Goal: Register for event/course

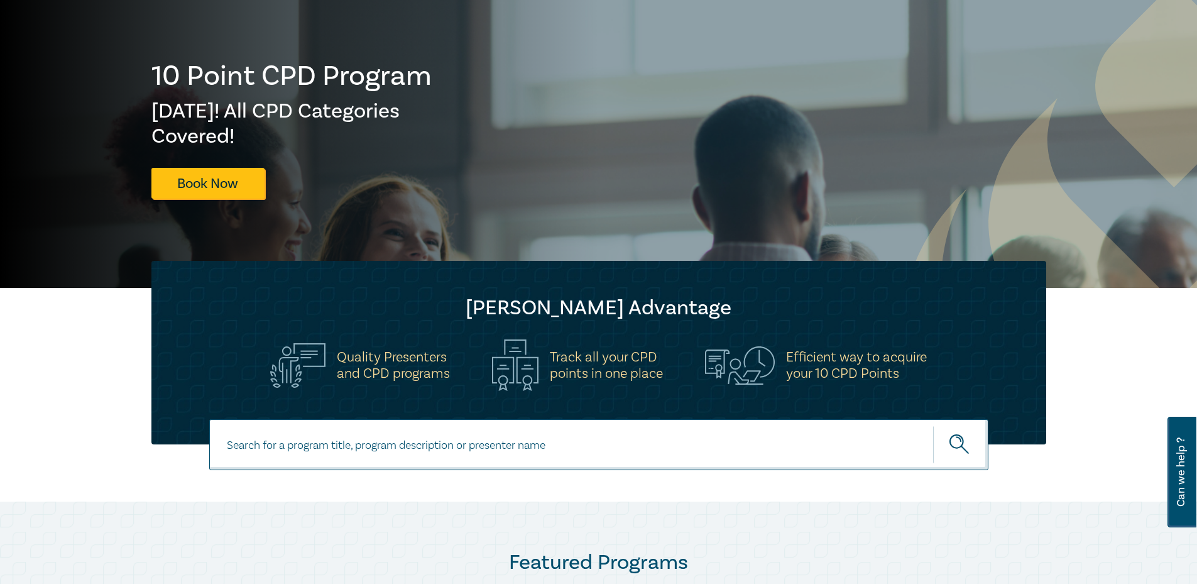
scroll to position [314, 0]
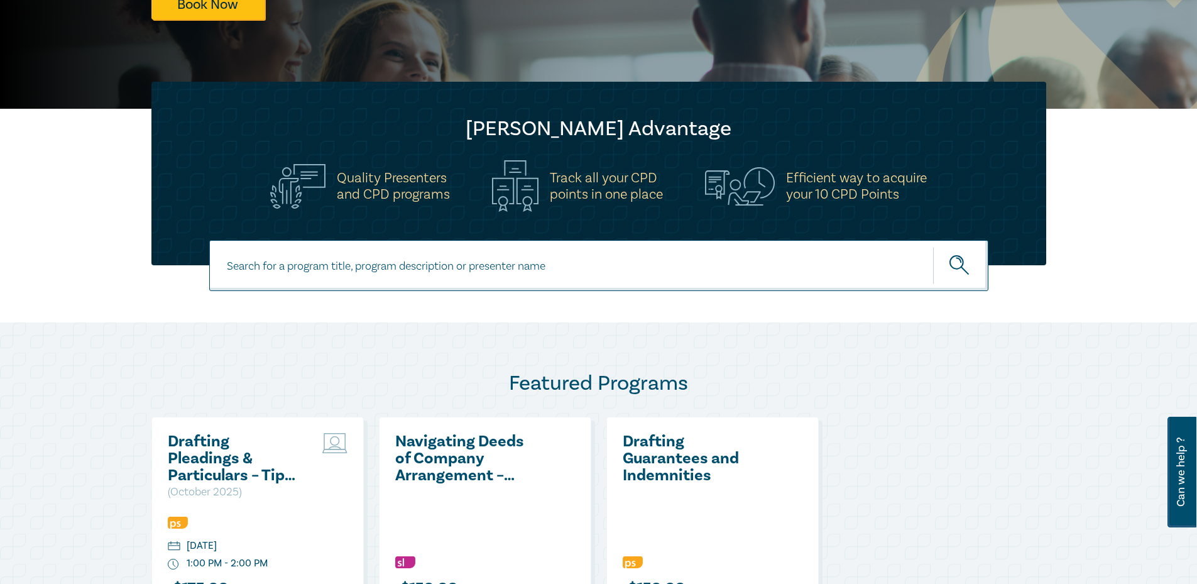
click at [434, 263] on input at bounding box center [598, 265] width 779 height 51
paste input "In-house Counsel Intensive – Mastering the In-house"
type input "In-house Counsel Intensive – Mastering the In-house"
click at [933, 246] on button "submit" at bounding box center [960, 265] width 55 height 38
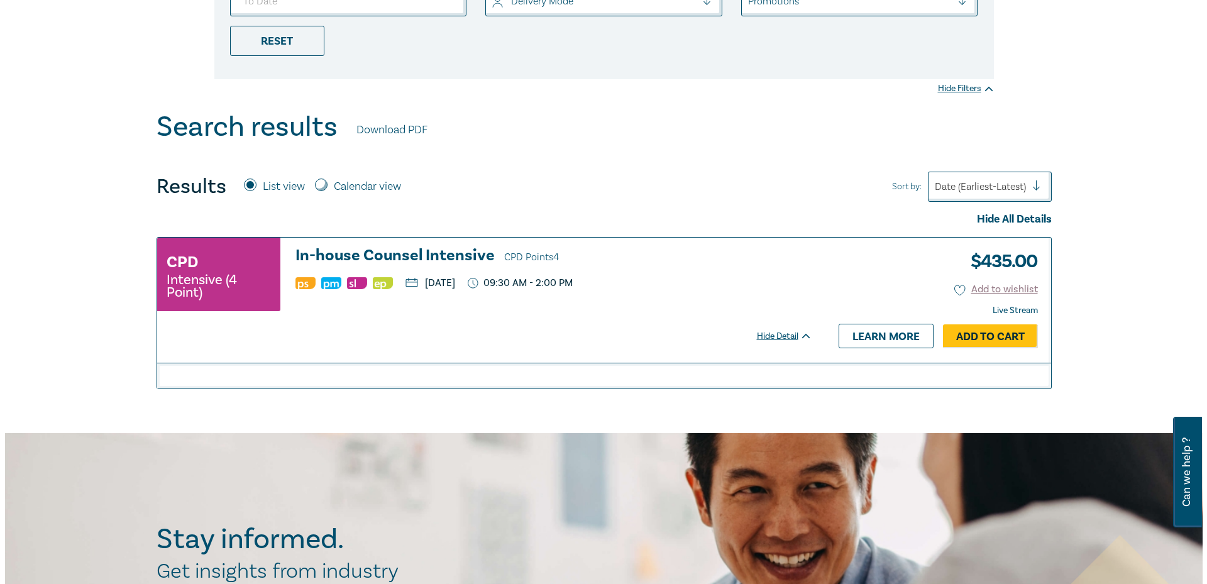
scroll to position [377, 0]
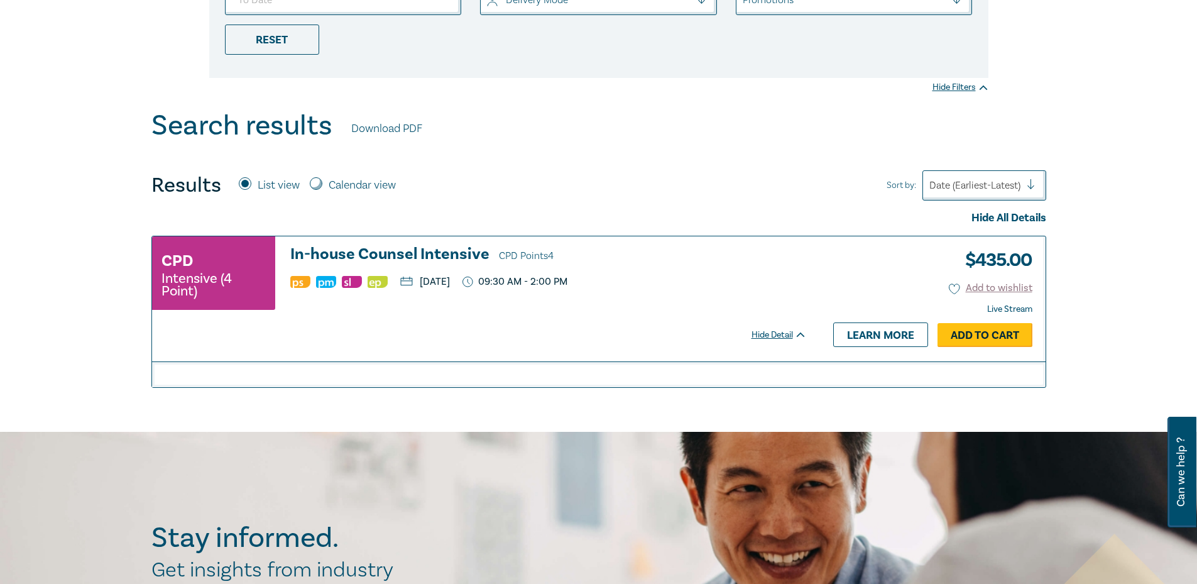
click at [978, 336] on link "Add to Cart" at bounding box center [985, 335] width 95 height 24
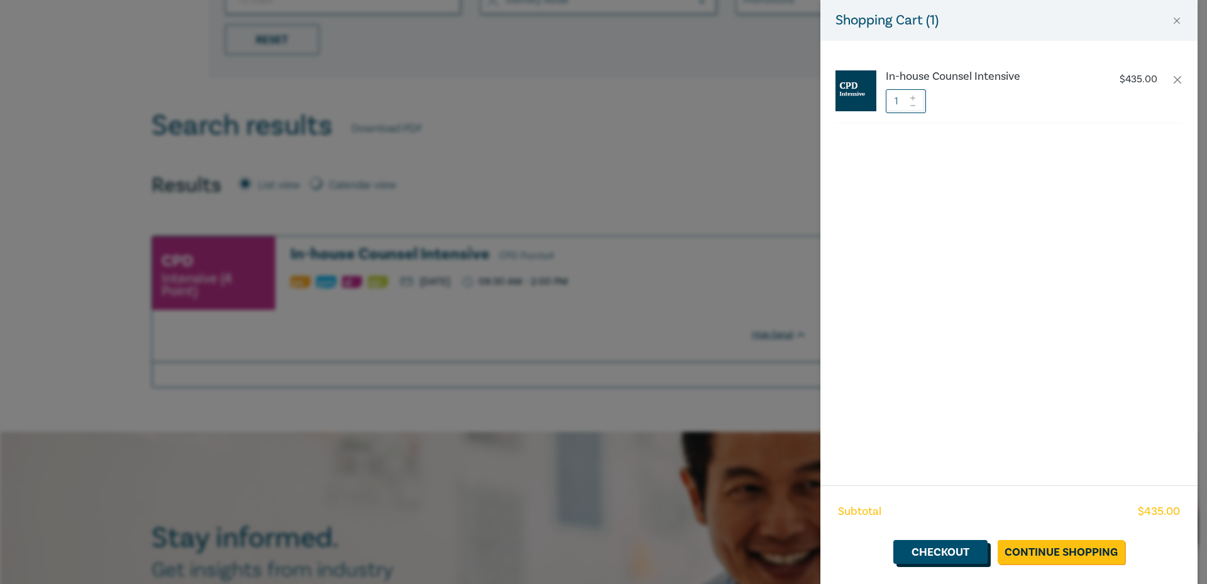
click at [945, 551] on link "Checkout" at bounding box center [940, 552] width 94 height 24
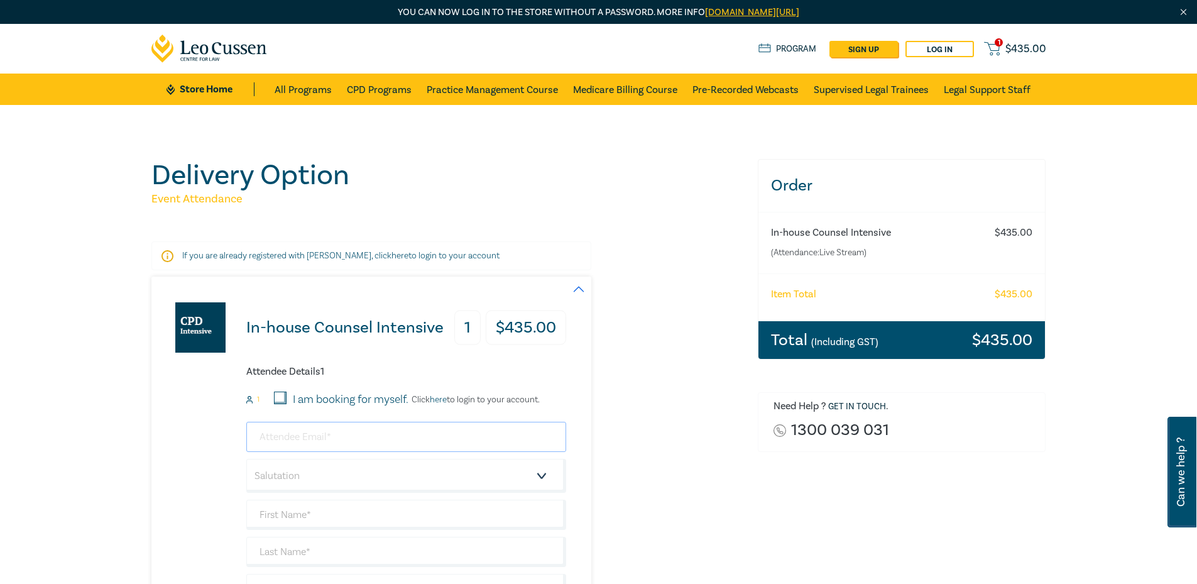
drag, startPoint x: 302, startPoint y: 438, endPoint x: 322, endPoint y: 429, distance: 22.8
click at [302, 438] on input "email" at bounding box center [406, 437] width 320 height 30
paste input "[EMAIL_ADDRESS][DOMAIN_NAME]"
type input "[EMAIL_ADDRESS][DOMAIN_NAME]"
click at [281, 394] on input "I am booking for myself." at bounding box center [280, 398] width 13 height 13
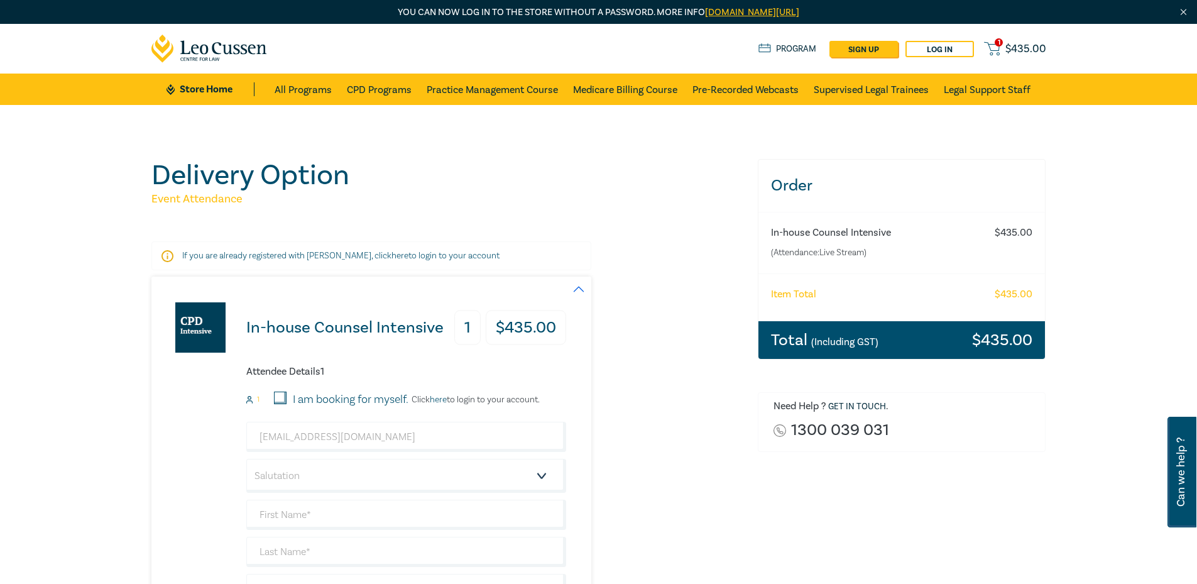
checkbox input "true"
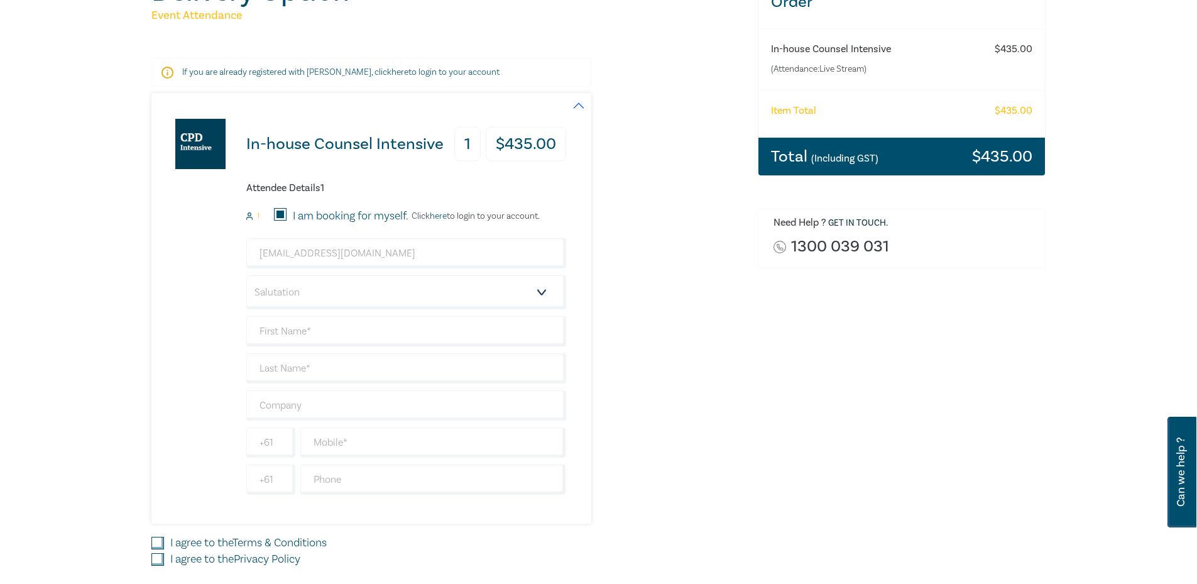
scroll to position [189, 0]
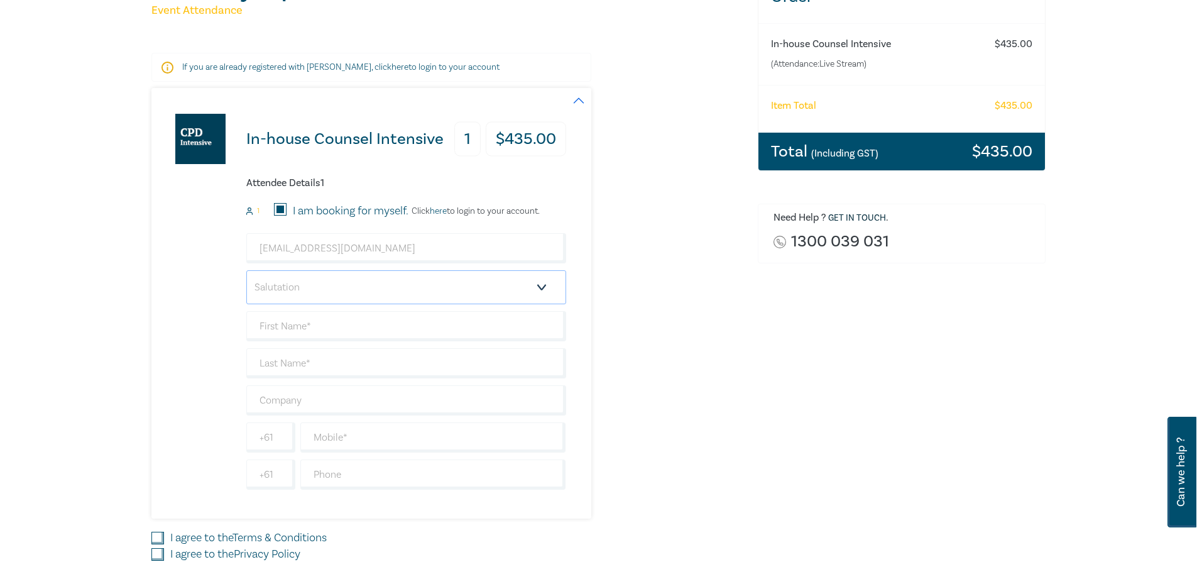
click at [371, 285] on select "Salutation Mr. Mrs. Ms. Miss Dr. Prof. Other" at bounding box center [406, 287] width 320 height 34
select select "Mr."
click at [246, 270] on select "Salutation Mr. Mrs. Ms. Miss Dr. Prof. Other" at bounding box center [406, 287] width 320 height 34
click at [398, 327] on input "text" at bounding box center [406, 326] width 320 height 30
paste input "[PERSON_NAME]"
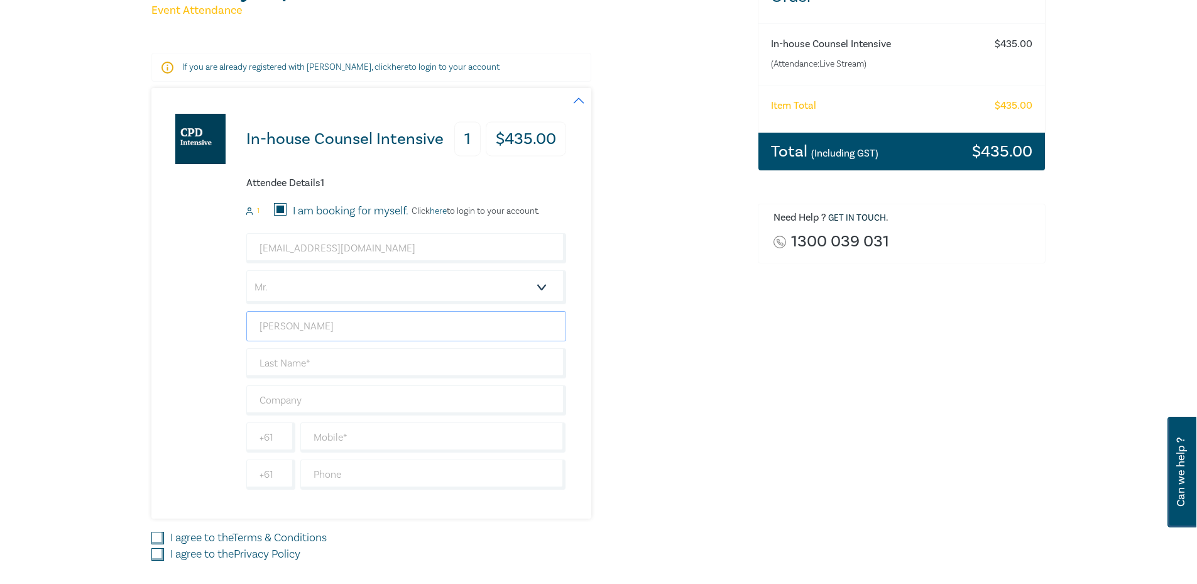
type input "[PERSON_NAME]"
click at [362, 366] on input "text" at bounding box center [406, 363] width 320 height 30
paste input "[PERSON_NAME]"
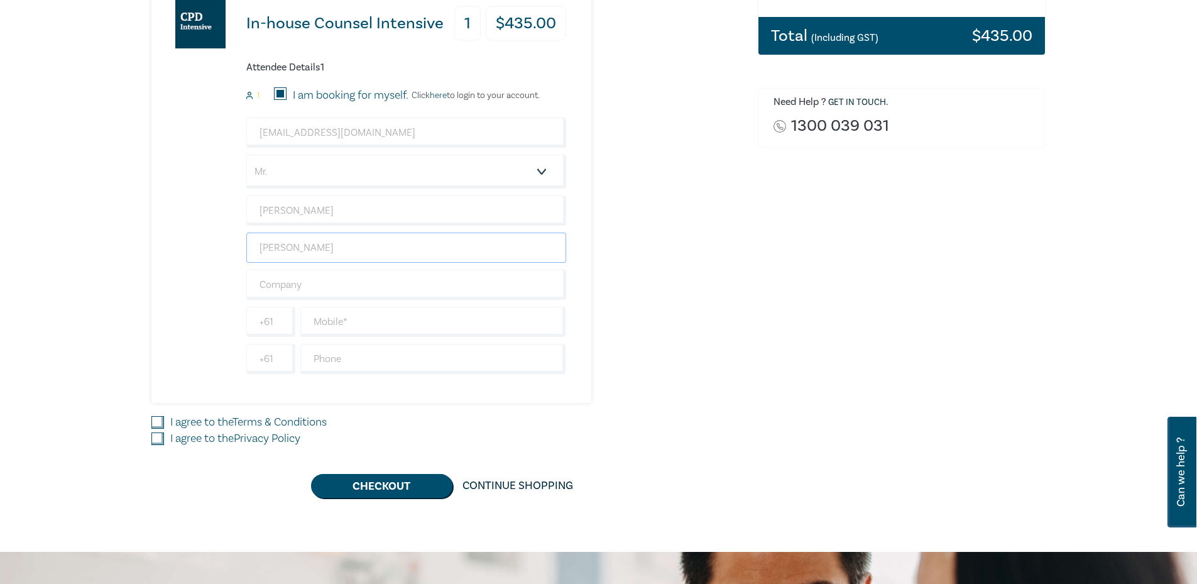
scroll to position [314, 0]
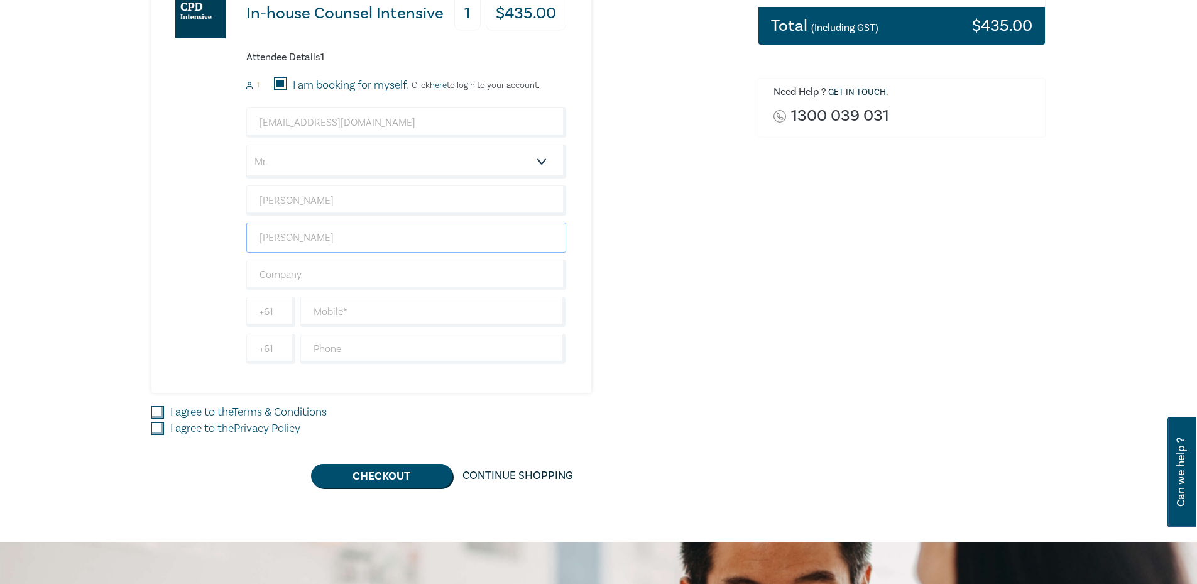
type input "[PERSON_NAME]"
click at [360, 313] on input "text" at bounding box center [433, 312] width 266 height 30
paste input "488089209"
type input "488089209"
click at [207, 410] on label "I agree to the Terms & Conditions" at bounding box center [248, 412] width 157 height 16
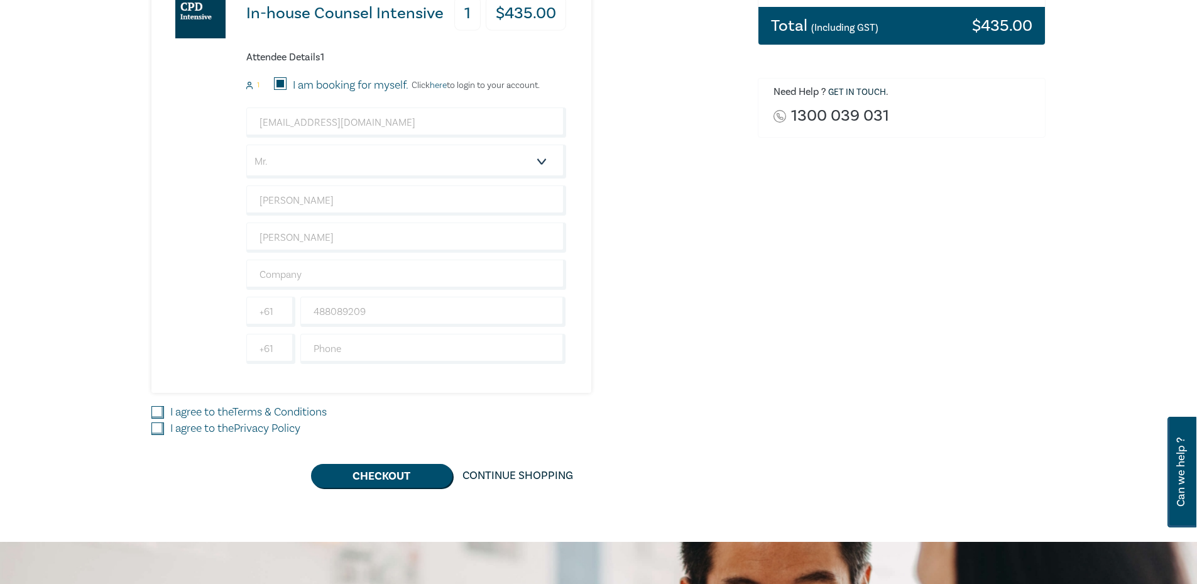
click at [164, 410] on input "I agree to the Terms & Conditions" at bounding box center [157, 412] width 13 height 13
checkbox input "true"
click at [209, 429] on label "I agree to the Privacy Policy" at bounding box center [235, 428] width 130 height 16
click at [164, 429] on input "I agree to the Privacy Policy" at bounding box center [157, 428] width 13 height 13
checkbox input "true"
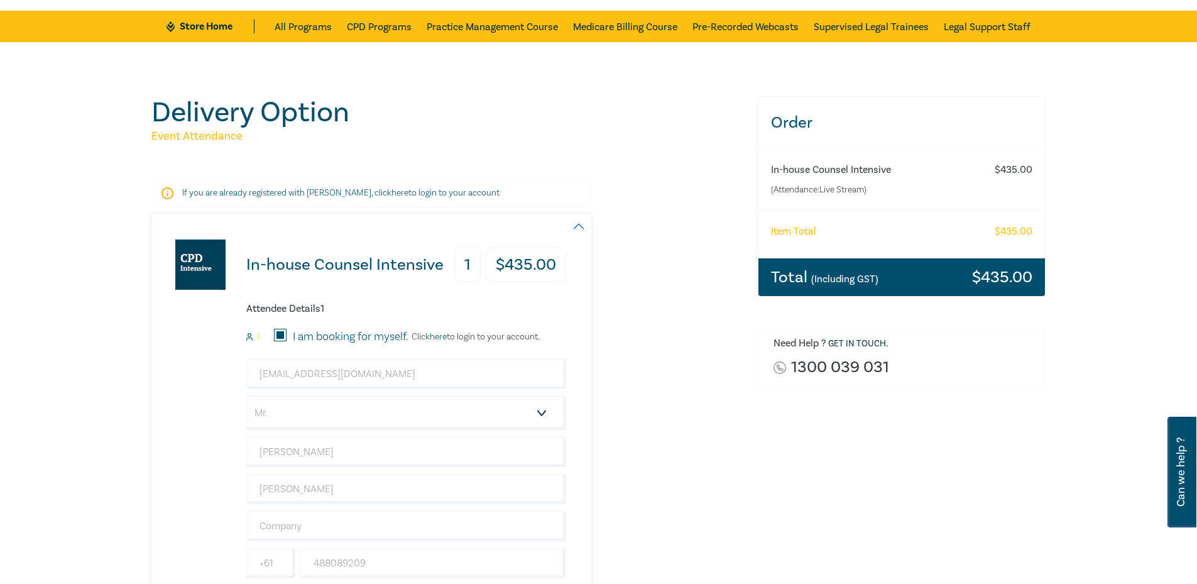
scroll to position [0, 0]
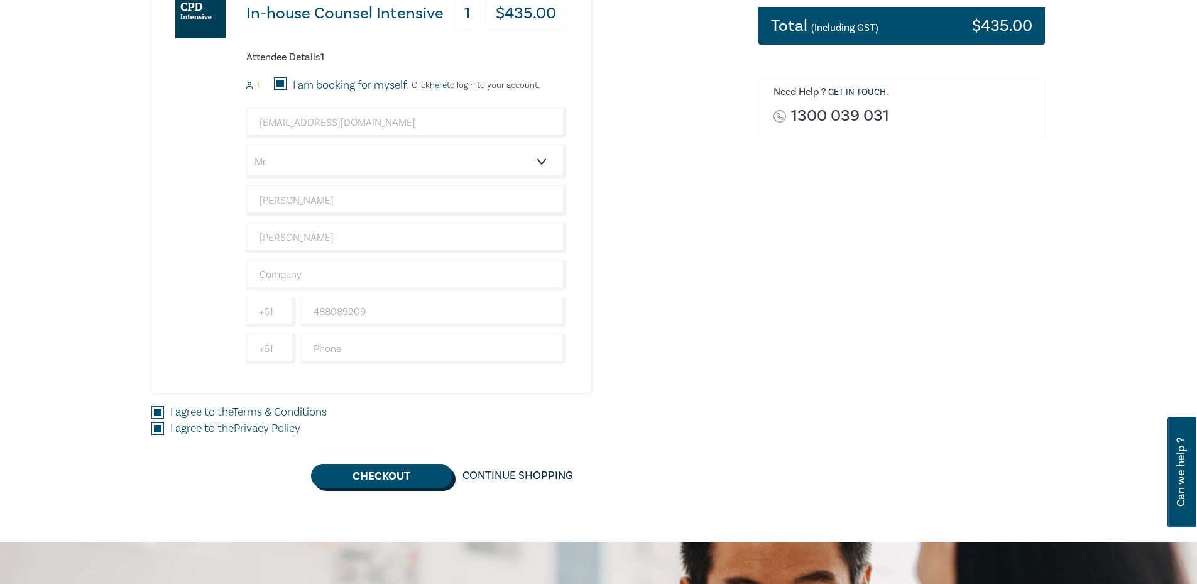
click at [404, 477] on button "Checkout" at bounding box center [381, 476] width 141 height 24
